Goal: Information Seeking & Learning: Learn about a topic

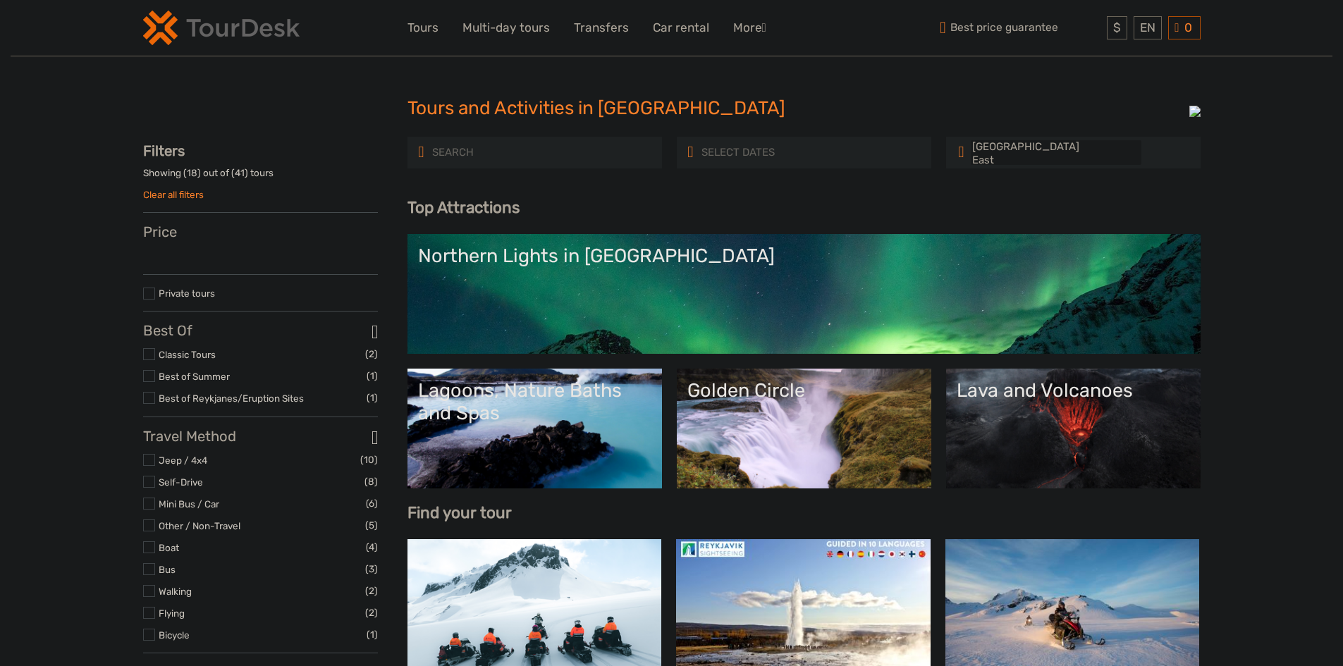
select select
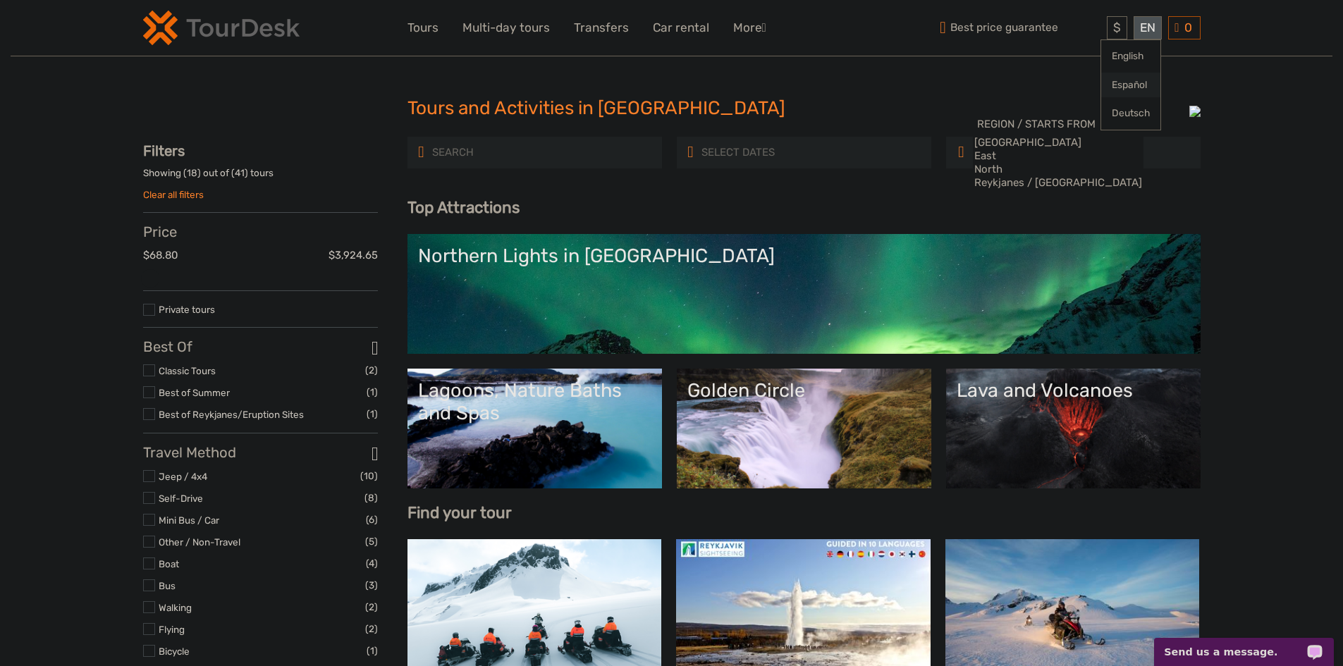
click at [1124, 88] on link "Español" at bounding box center [1130, 85] width 59 height 25
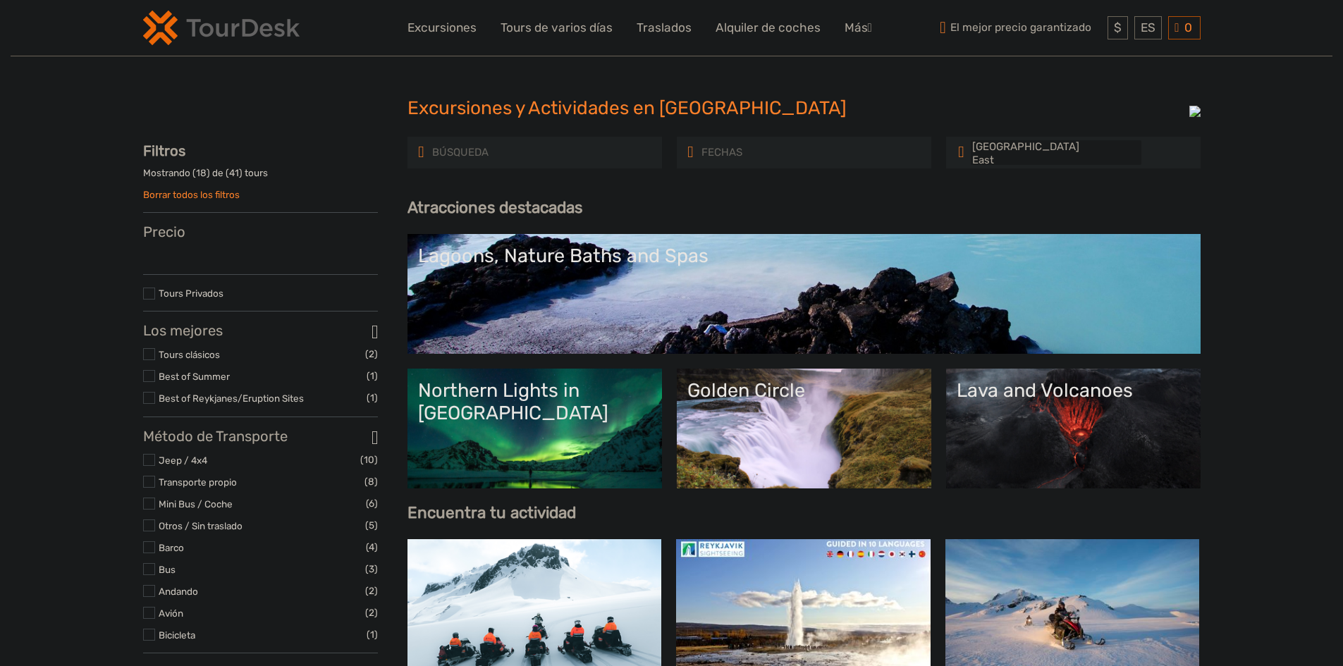
select select
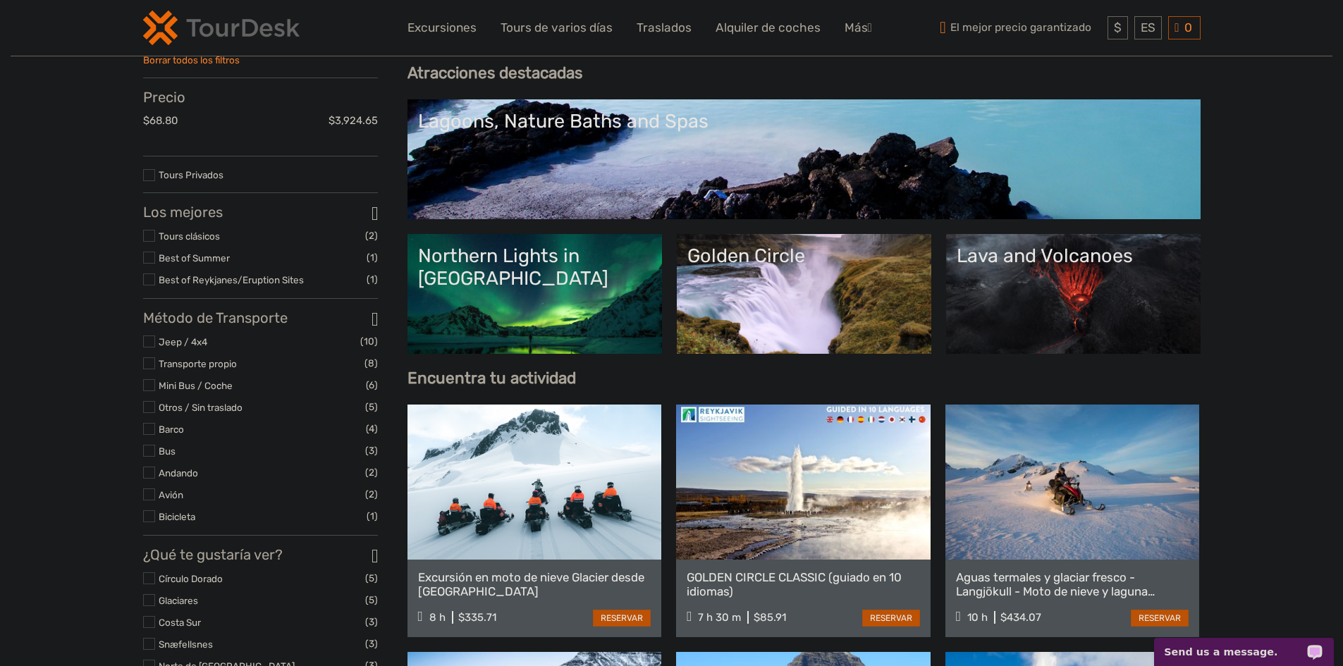
scroll to position [141, 0]
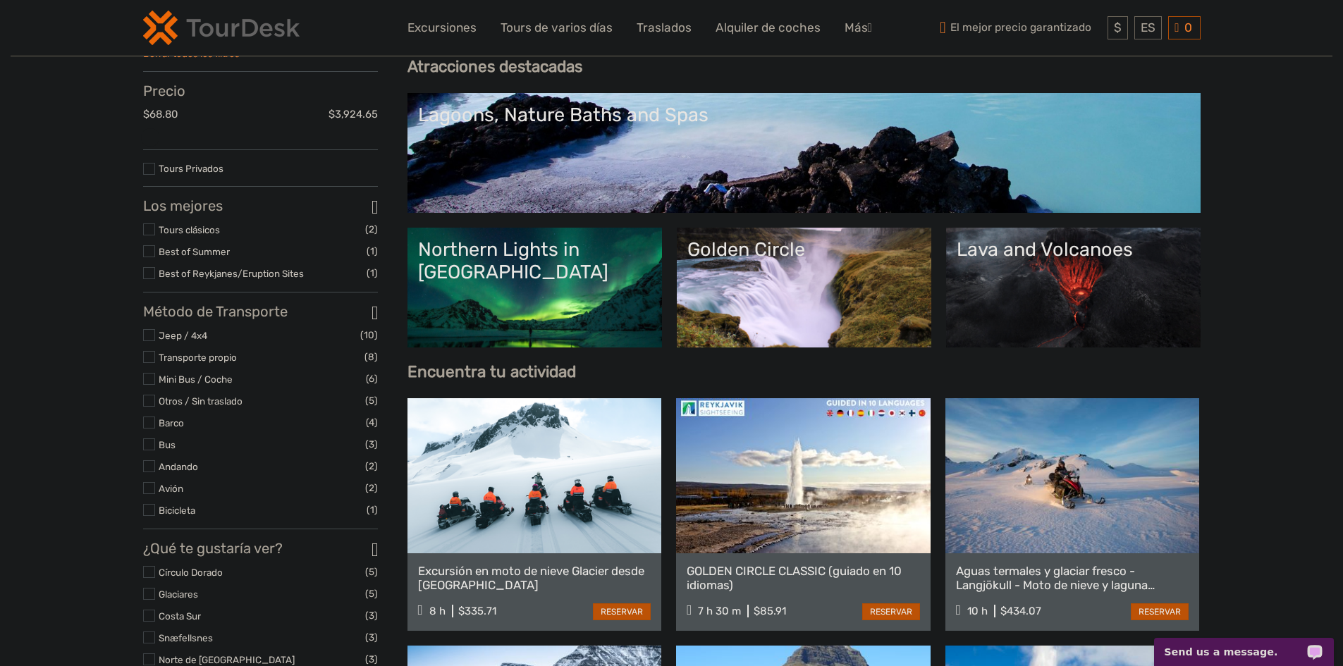
drag, startPoint x: 152, startPoint y: 233, endPoint x: 165, endPoint y: 237, distance: 13.2
click at [152, 233] on label at bounding box center [149, 229] width 12 height 12
click at [0, 0] on input "checkbox" at bounding box center [0, 0] width 0 height 0
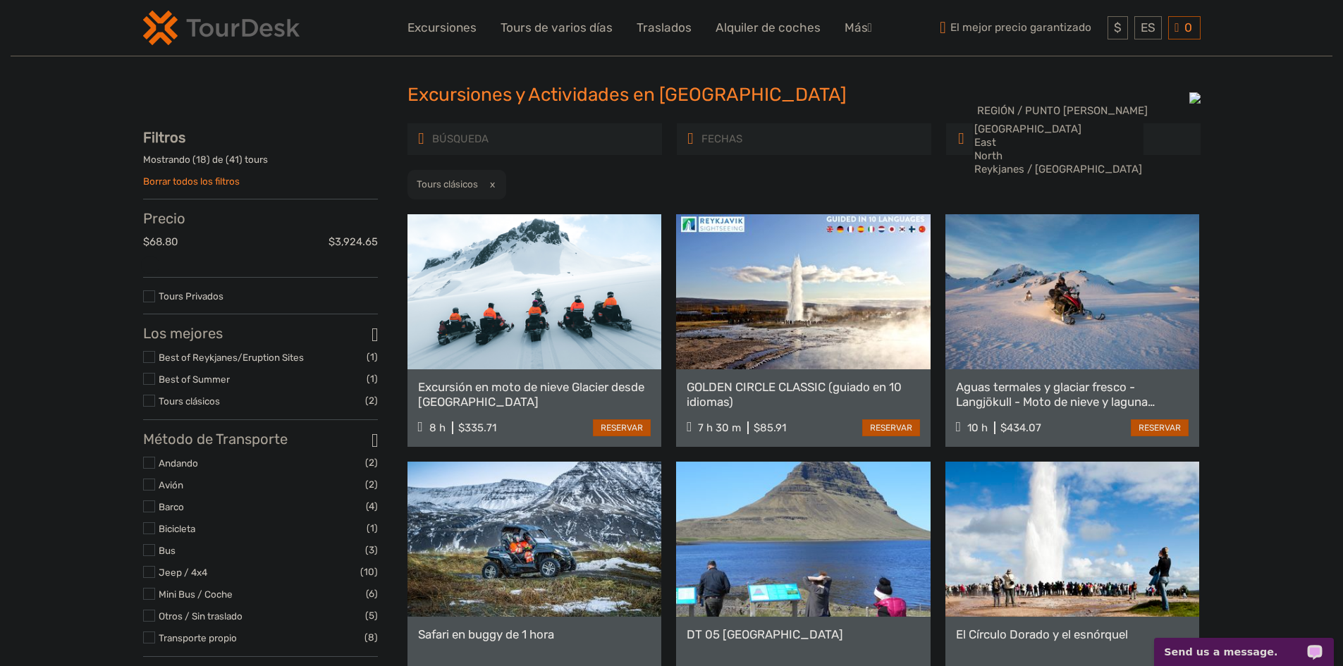
scroll to position [0, 0]
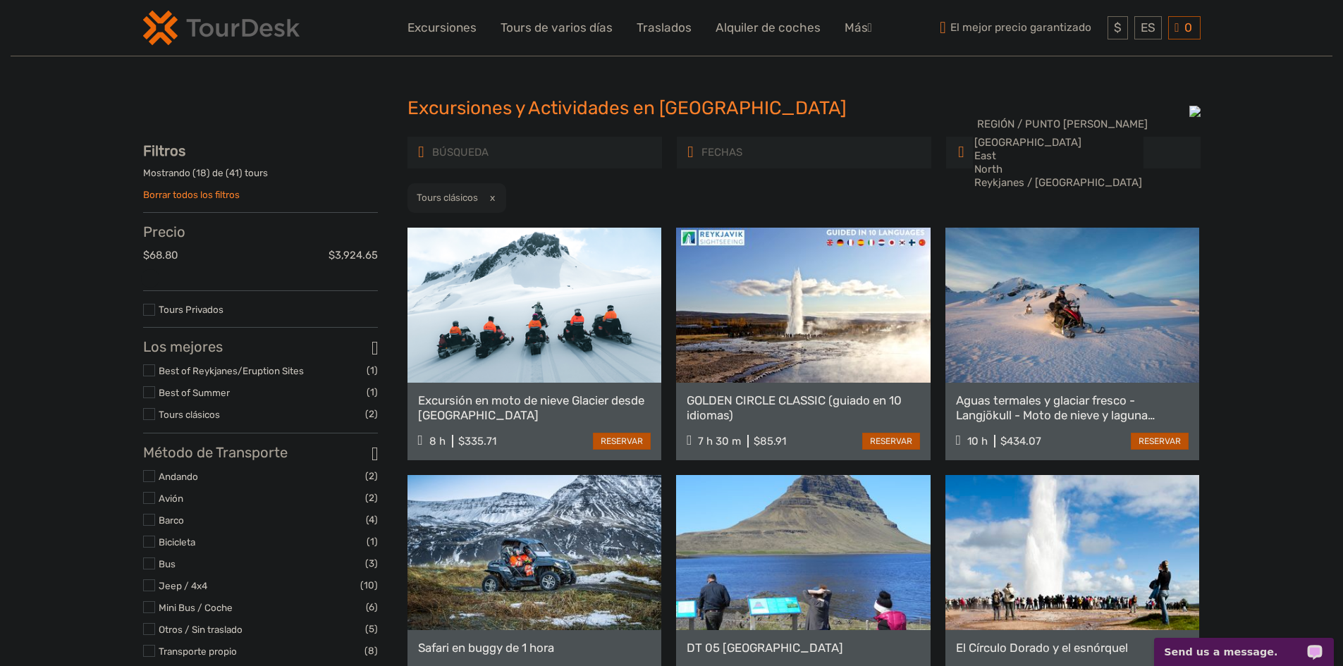
click at [153, 420] on label at bounding box center [149, 414] width 12 height 12
click at [0, 0] on input "checkbox" at bounding box center [0, 0] width 0 height 0
click at [184, 417] on link "Tours clásicos" at bounding box center [189, 414] width 61 height 11
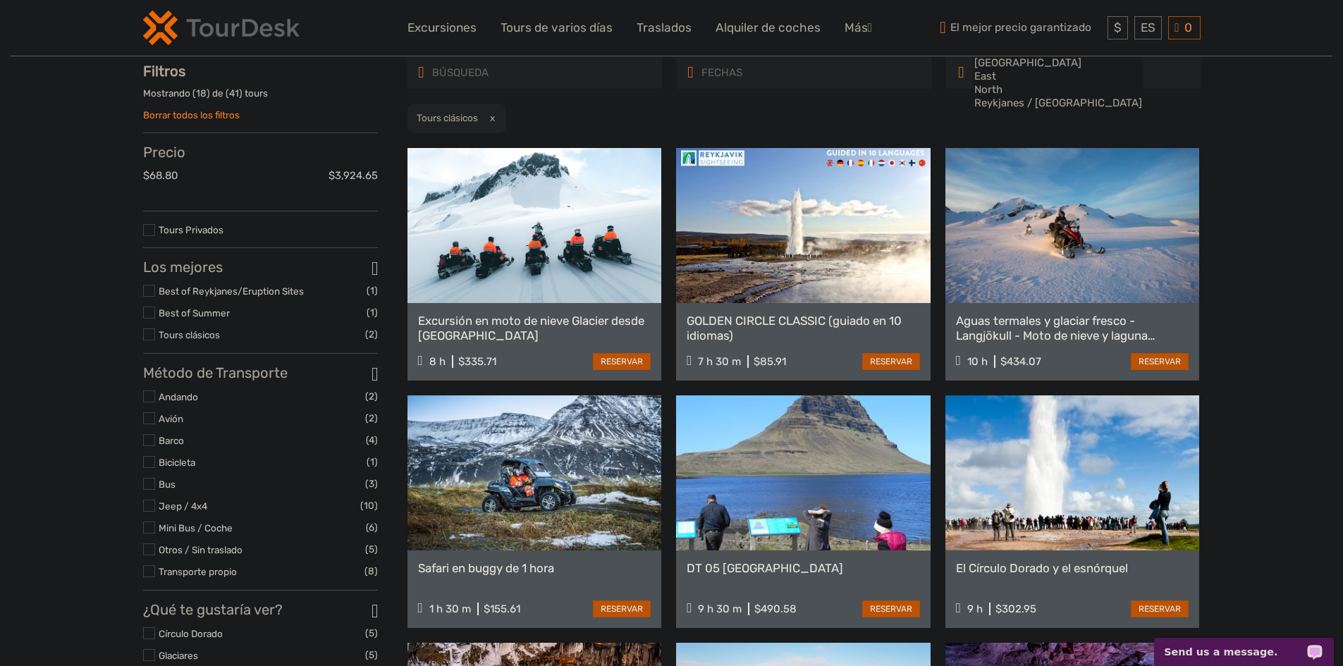
scroll to position [80, 0]
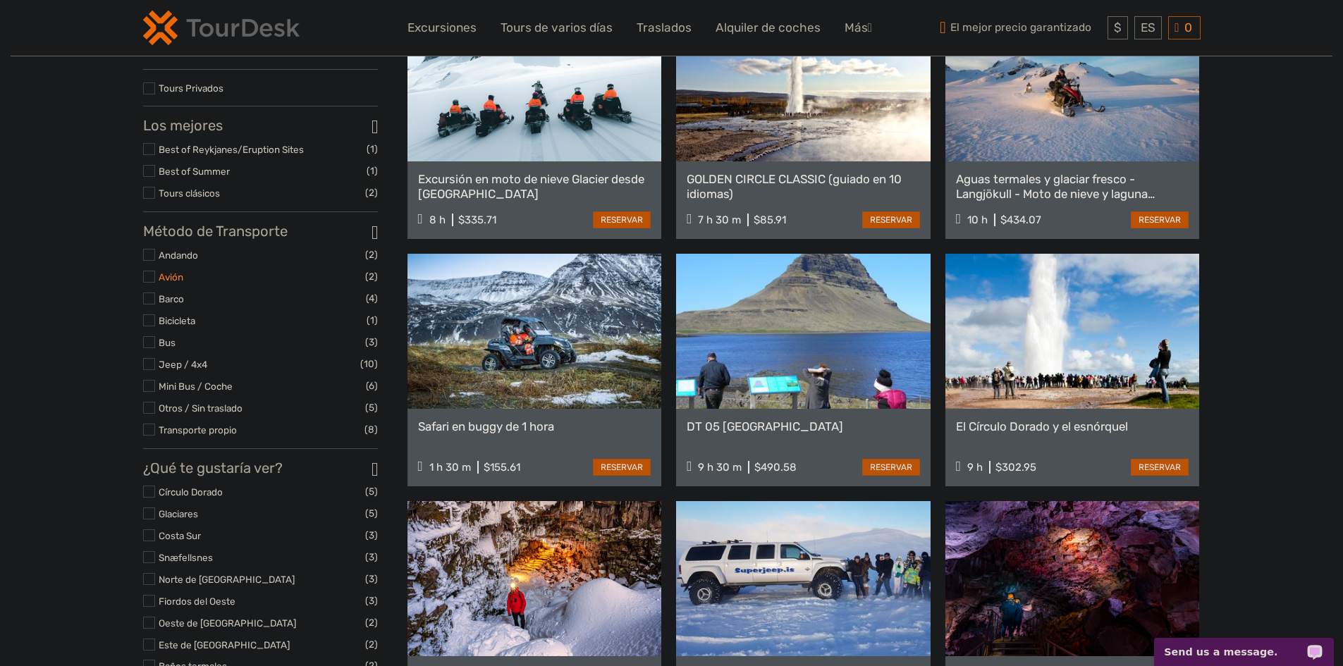
click at [172, 283] on link "Avión" at bounding box center [171, 276] width 25 height 11
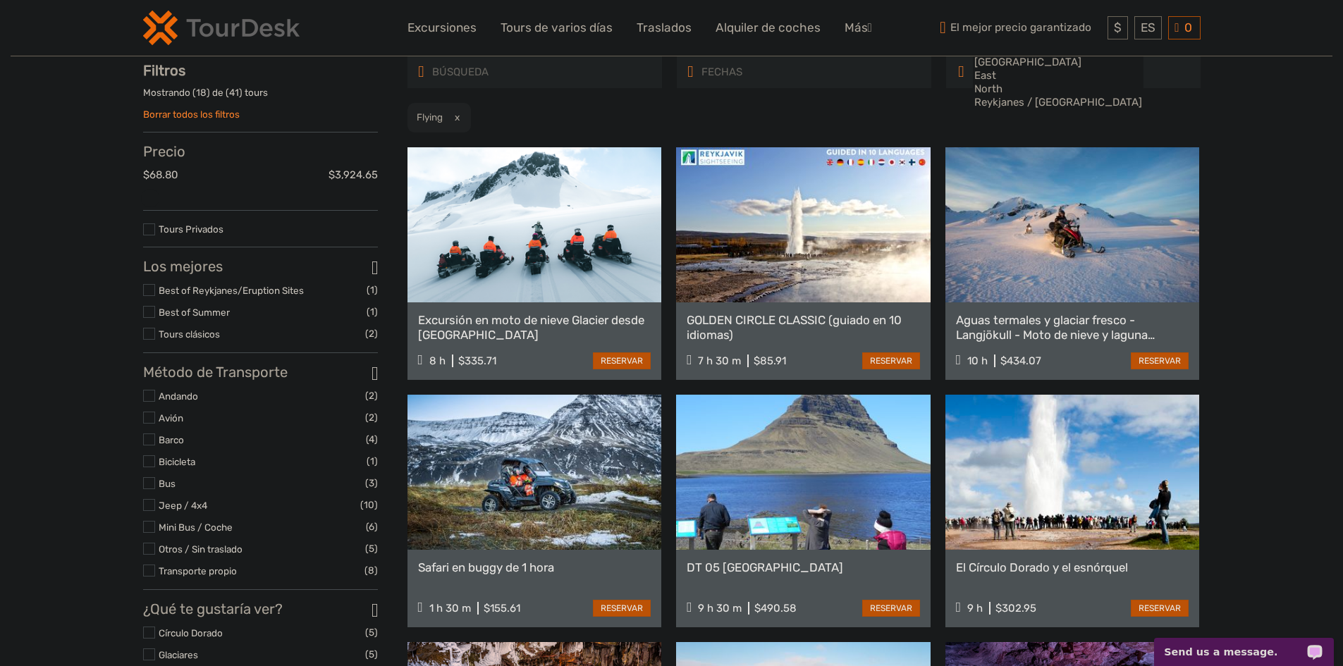
click at [152, 424] on label at bounding box center [149, 418] width 12 height 12
click at [0, 0] on input "checkbox" at bounding box center [0, 0] width 0 height 0
click at [152, 424] on label at bounding box center [149, 418] width 12 height 12
click at [0, 0] on input "checkbox" at bounding box center [0, 0] width 0 height 0
click at [152, 424] on label at bounding box center [149, 418] width 12 height 12
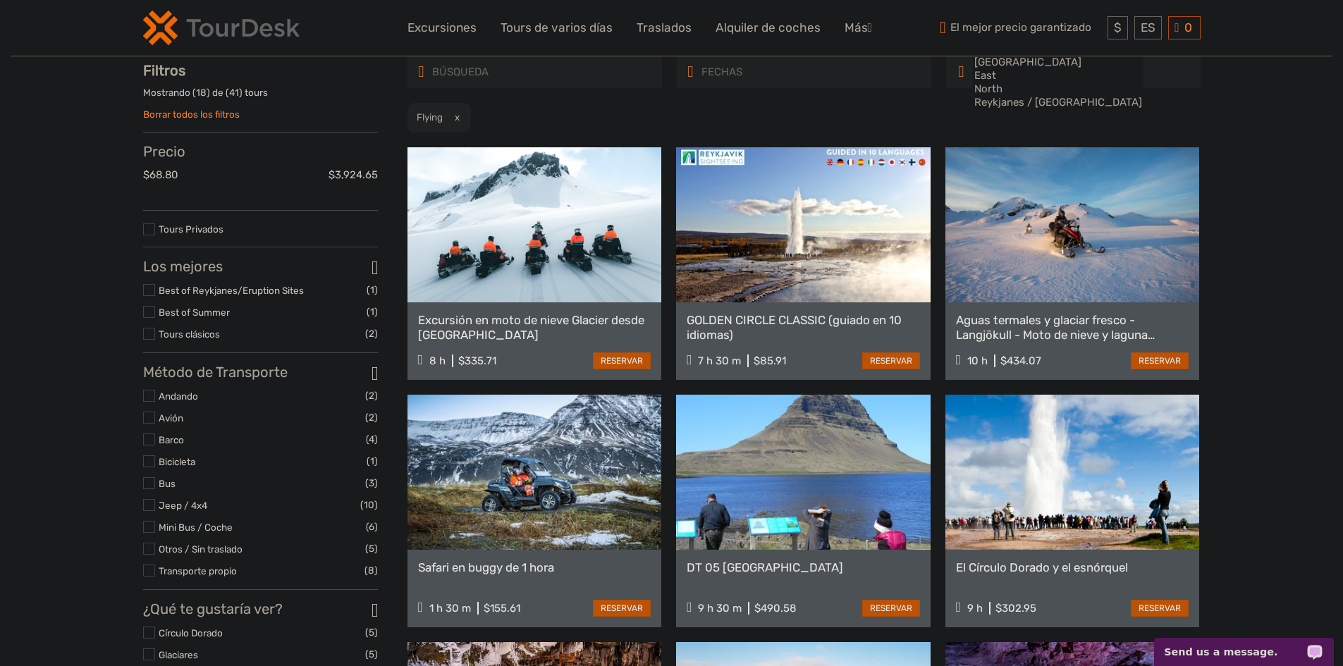
click at [0, 0] on input "checkbox" at bounding box center [0, 0] width 0 height 0
click at [189, 296] on link "Best of Reykjanes/Eruption Sites" at bounding box center [231, 290] width 145 height 11
click at [254, 296] on link "Best of Reykjanes/Eruption Sites" at bounding box center [231, 290] width 145 height 11
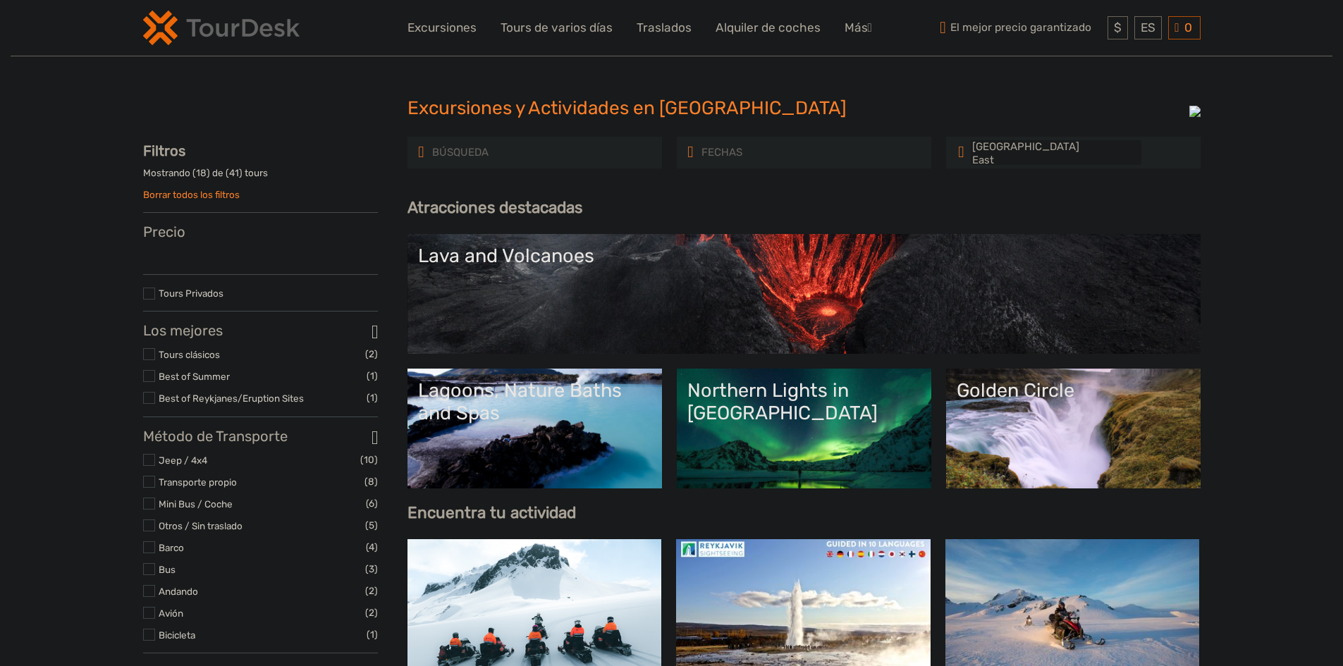
select select
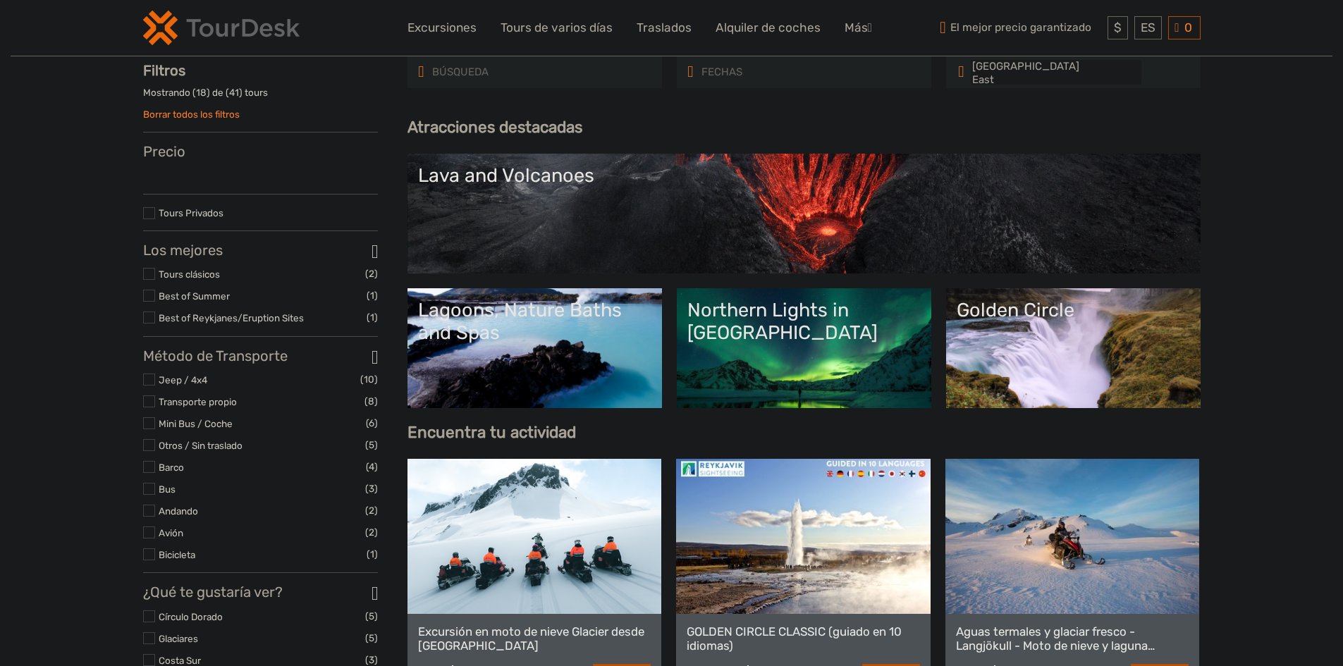
select select
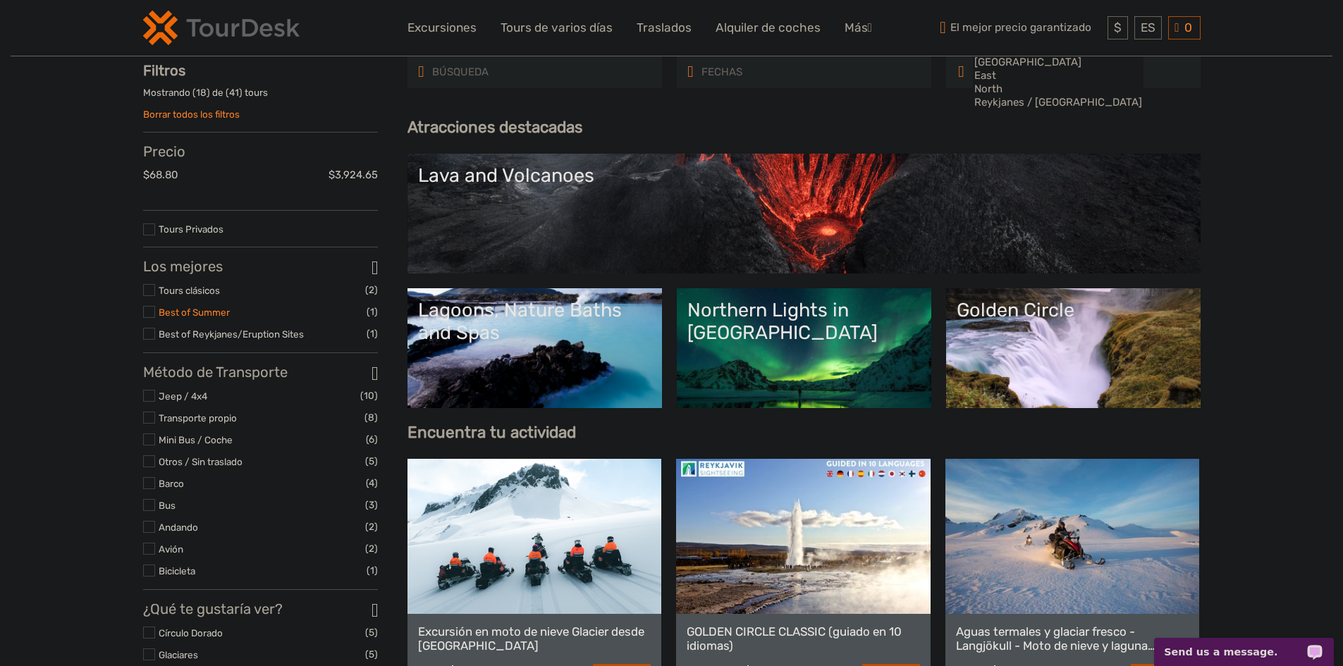
click at [188, 314] on link "Best of Summer" at bounding box center [194, 312] width 71 height 11
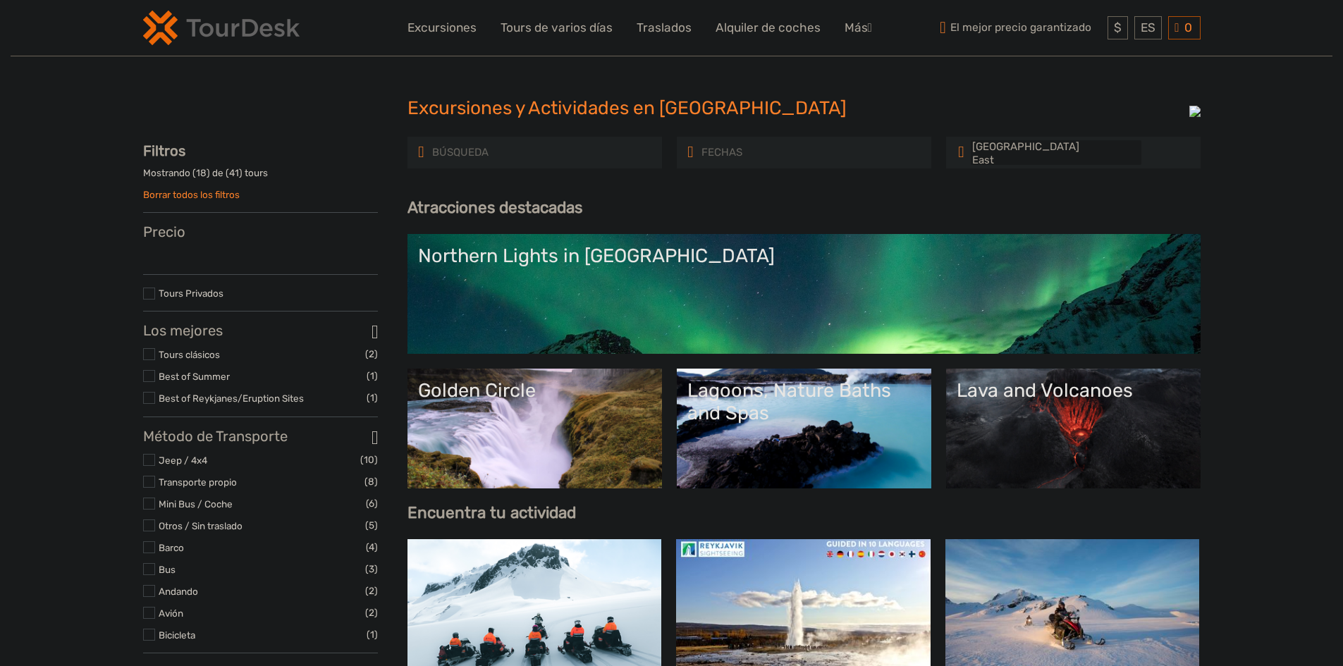
select select
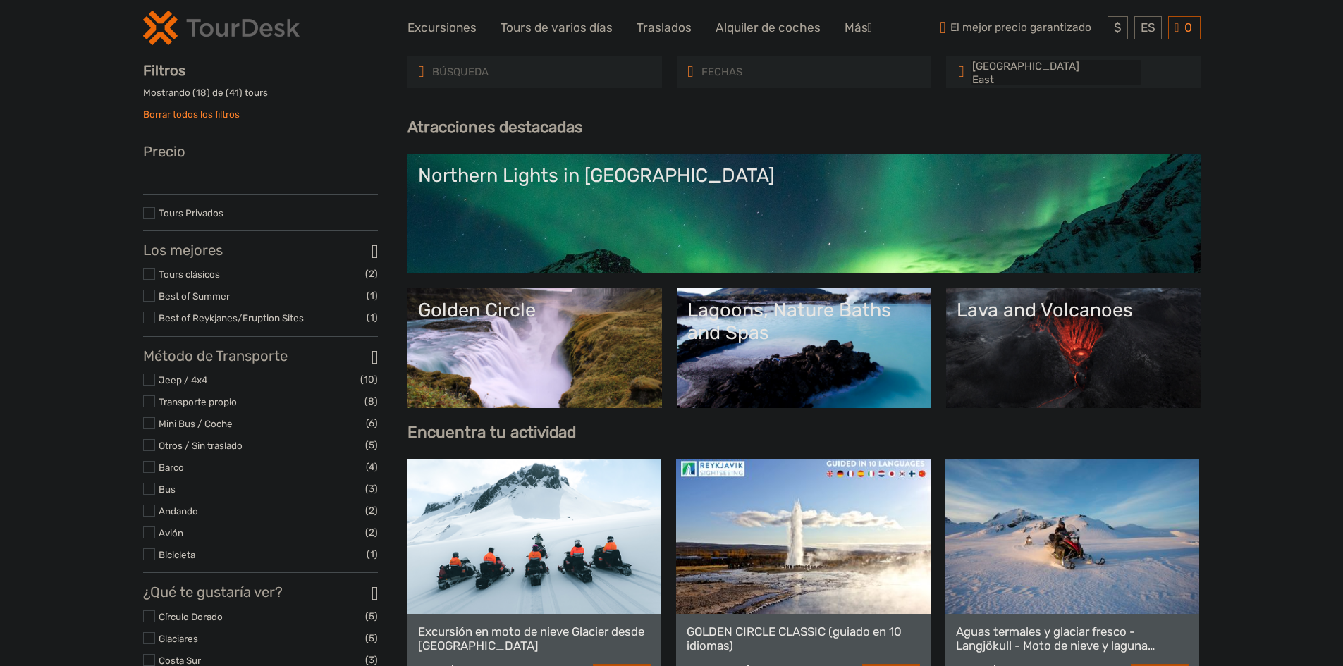
select select
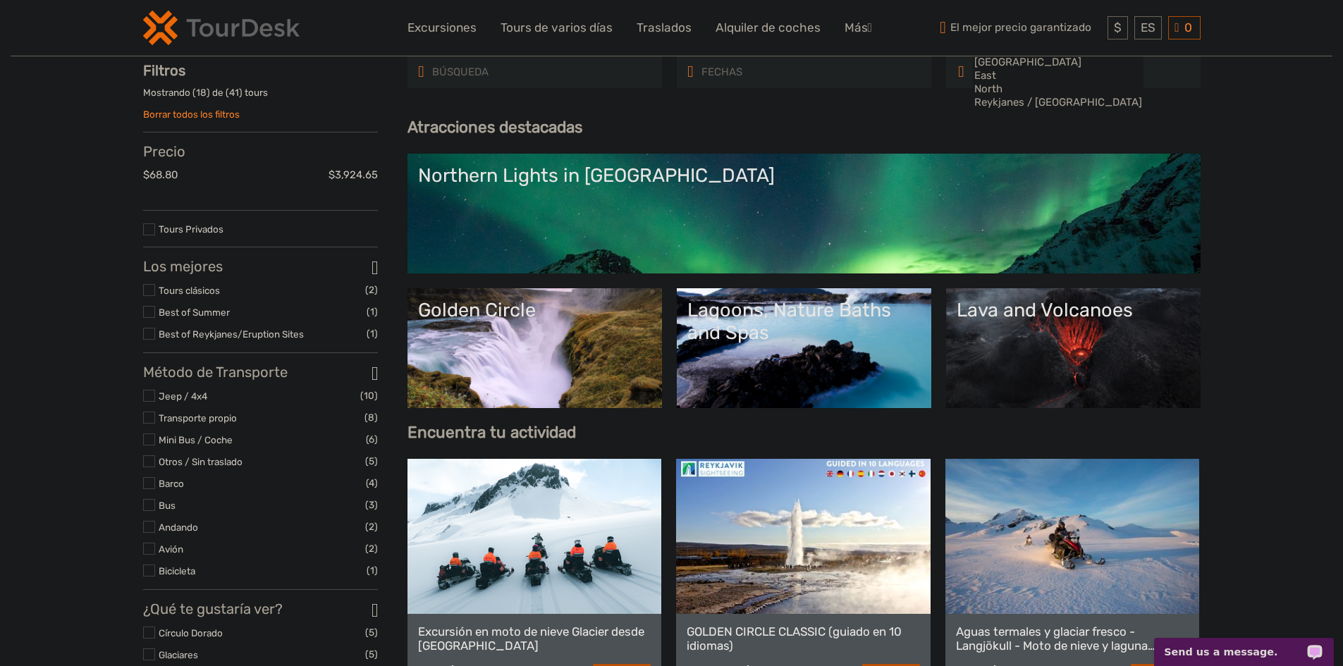
scroll to position [0, 0]
drag, startPoint x: 192, startPoint y: 338, endPoint x: 180, endPoint y: 336, distance: 12.8
click at [192, 338] on link "Best of Reykjanes/Eruption Sites" at bounding box center [231, 334] width 145 height 11
